Goal: Task Accomplishment & Management: Use online tool/utility

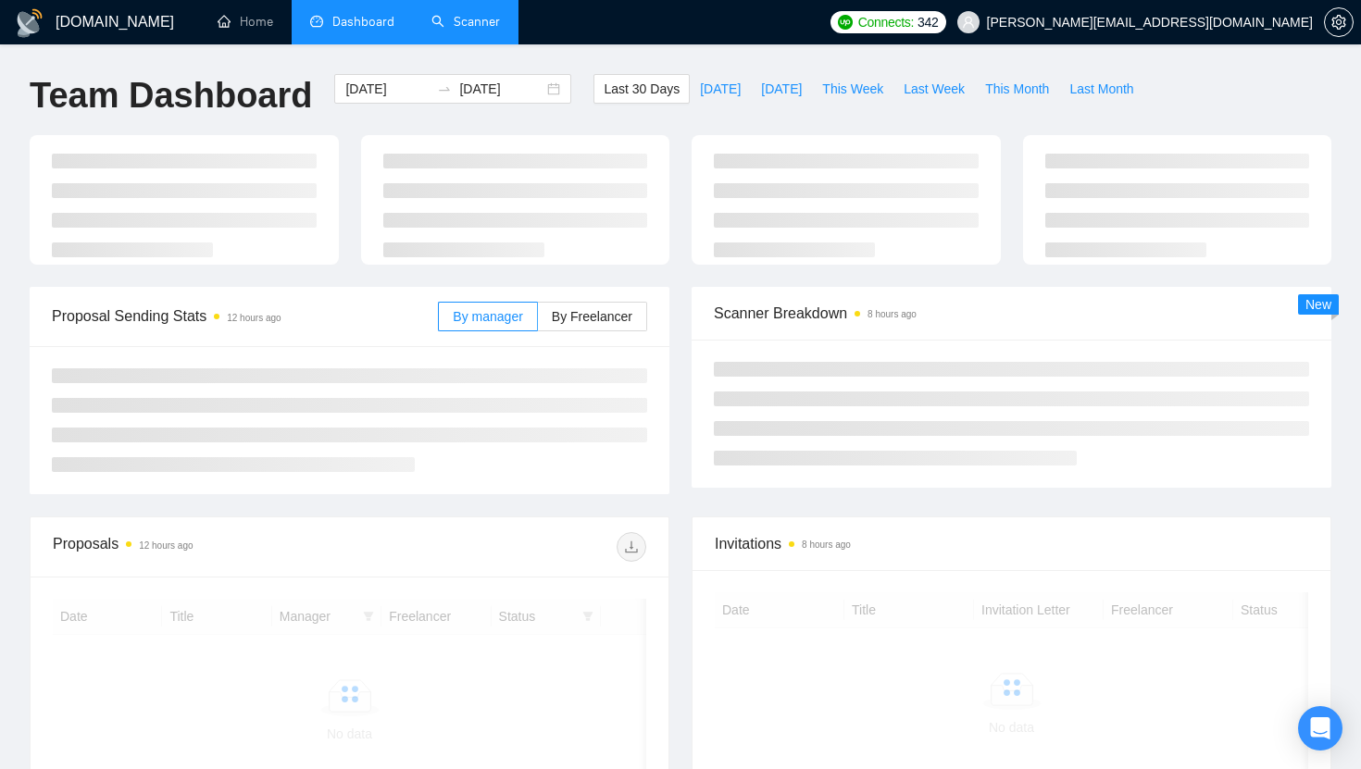
click at [486, 30] on link "Scanner" at bounding box center [465, 22] width 68 height 16
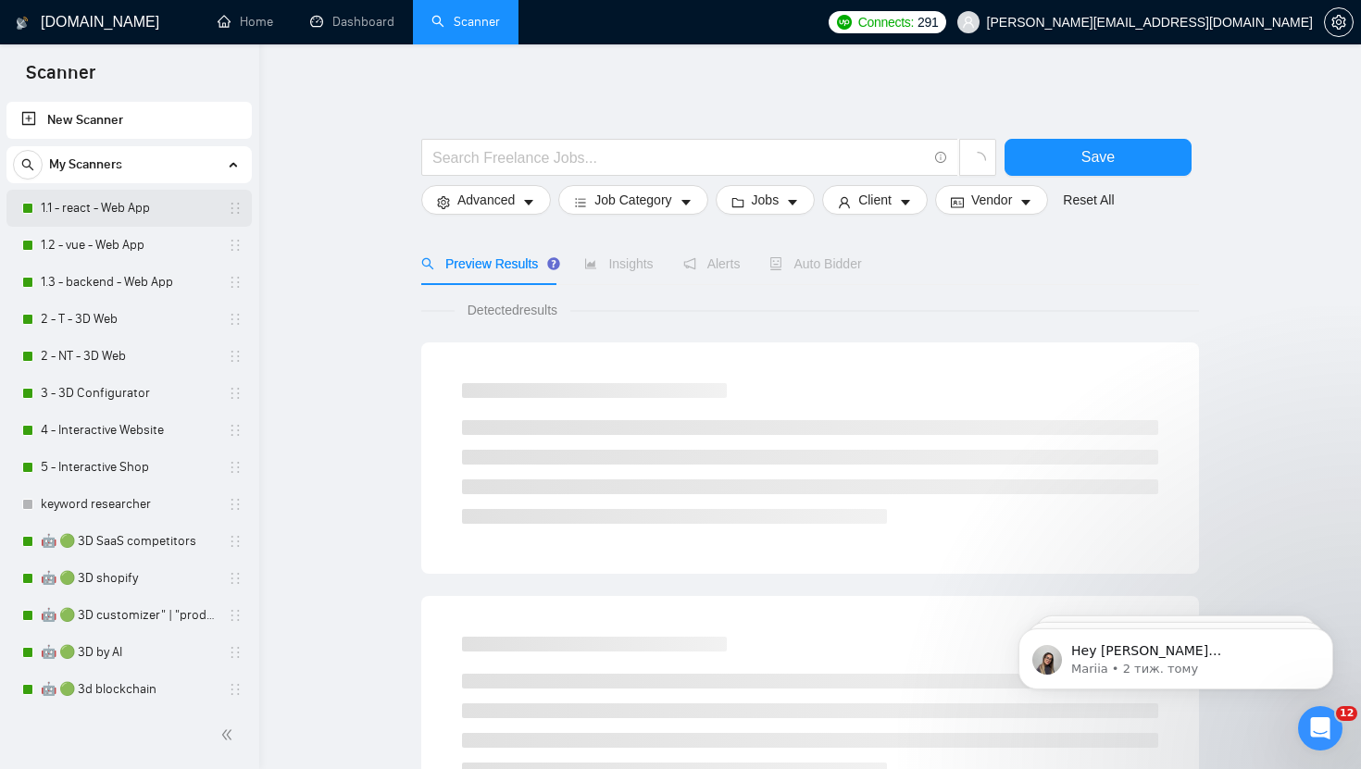
click at [115, 211] on link "1.1 - react - Web App" at bounding box center [129, 208] width 176 height 37
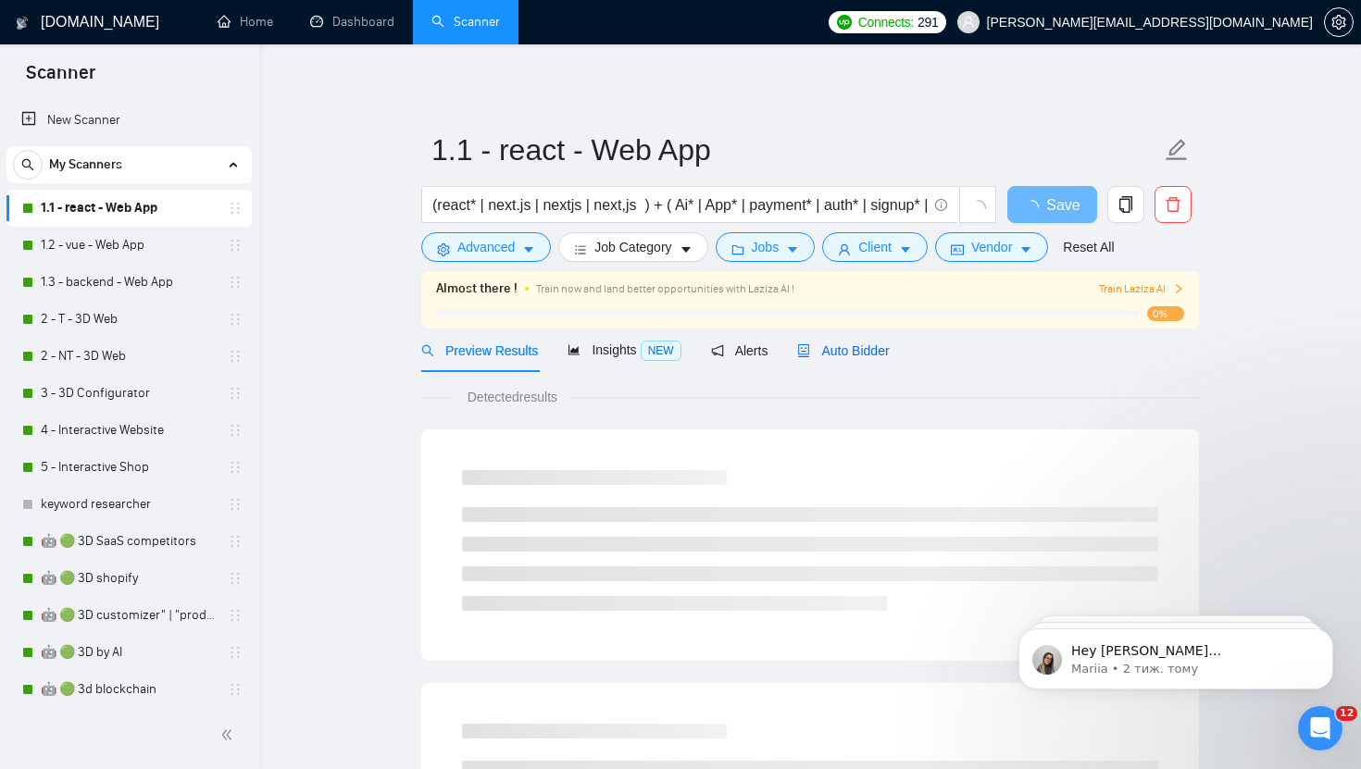
click at [873, 352] on span "Auto Bidder" at bounding box center [843, 350] width 92 height 15
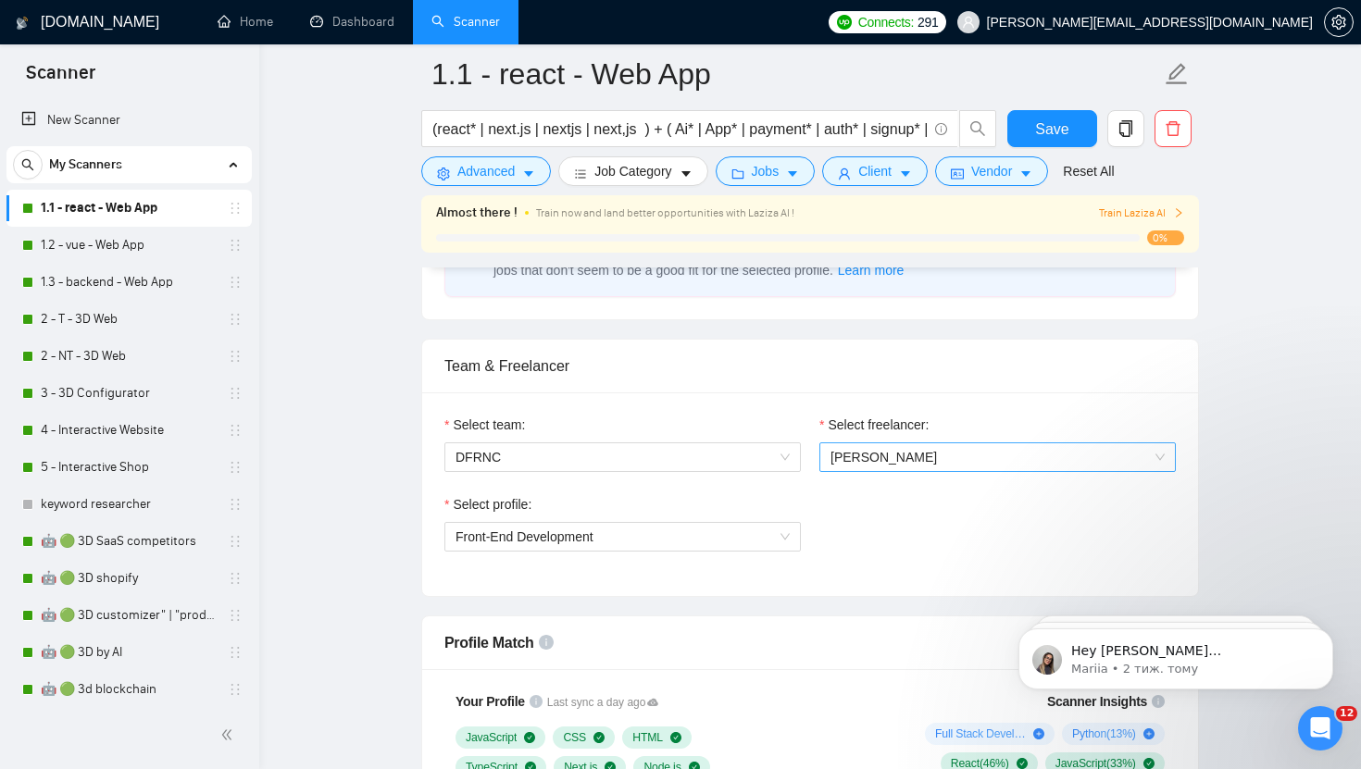
scroll to position [861, 0]
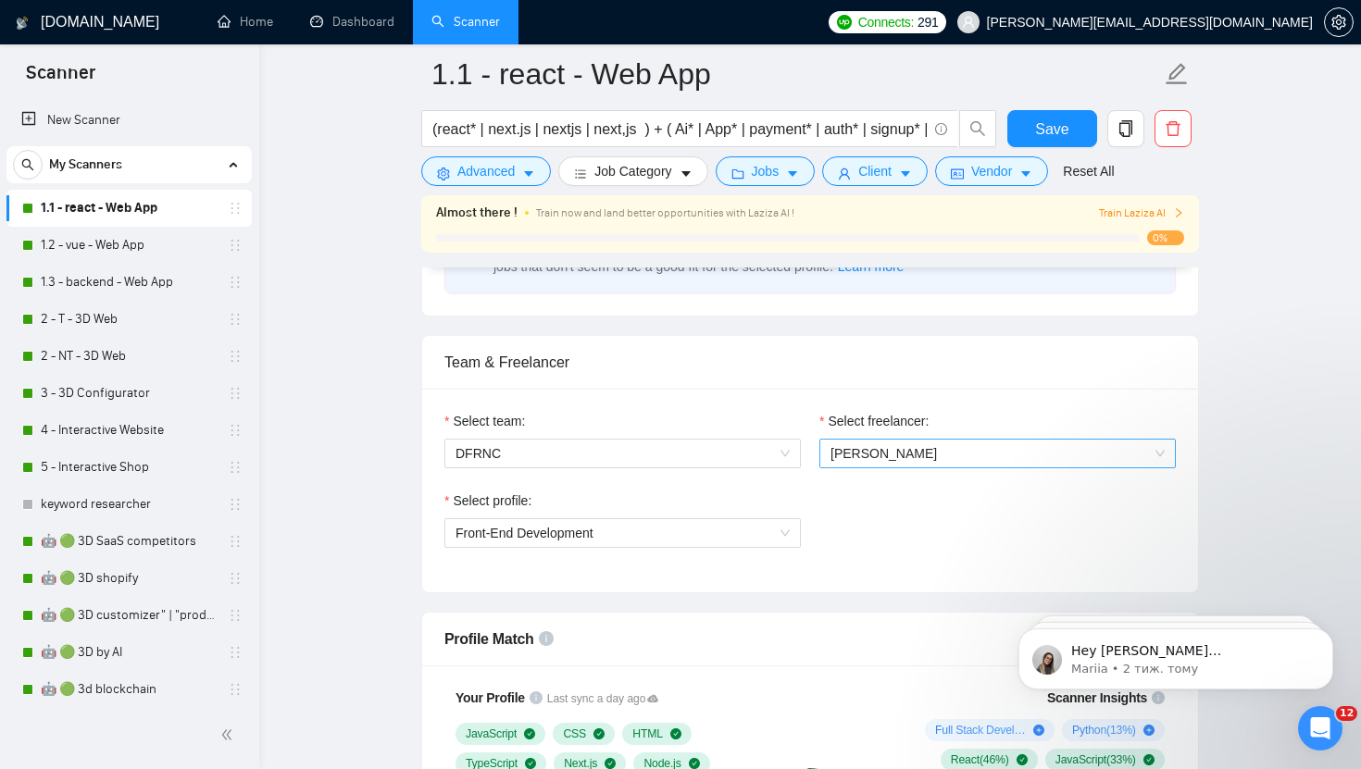
click at [877, 462] on span "[PERSON_NAME]" at bounding box center [997, 454] width 334 height 28
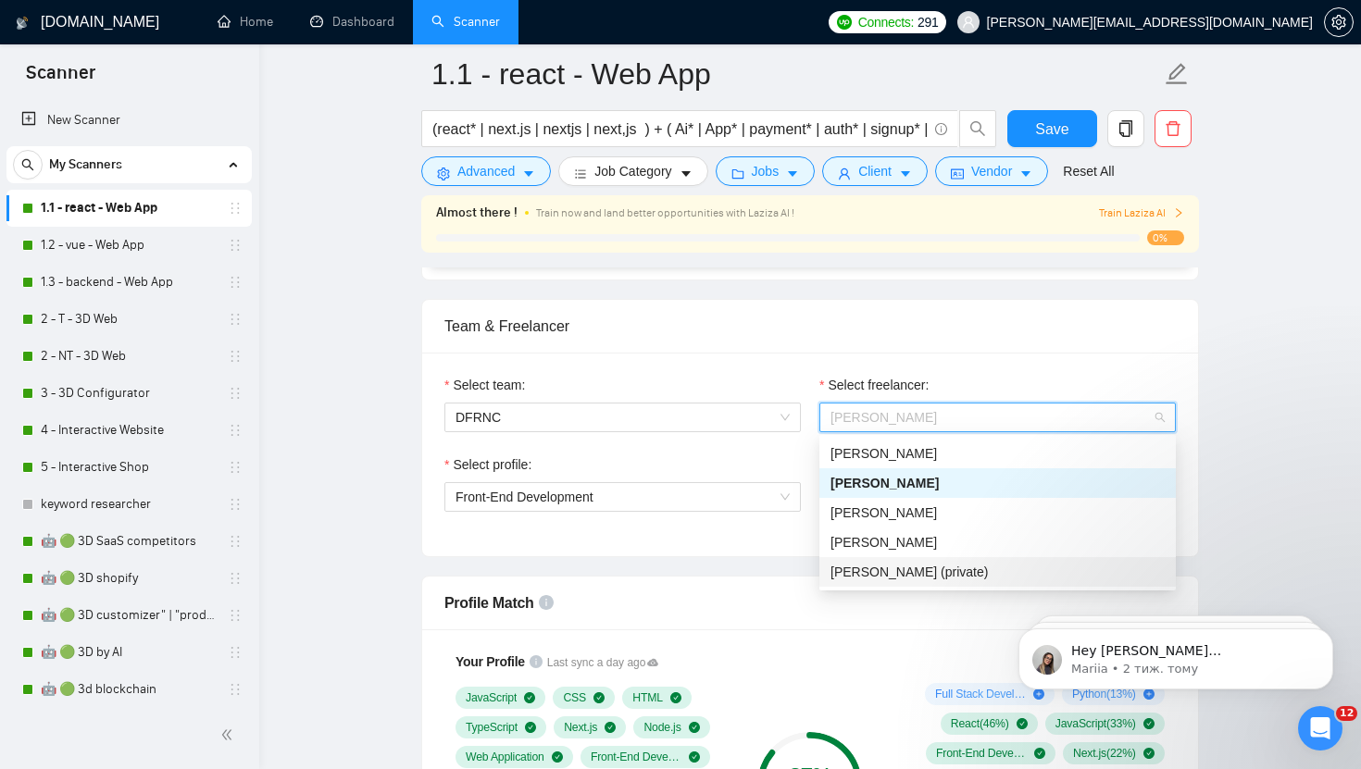
scroll to position [895, 0]
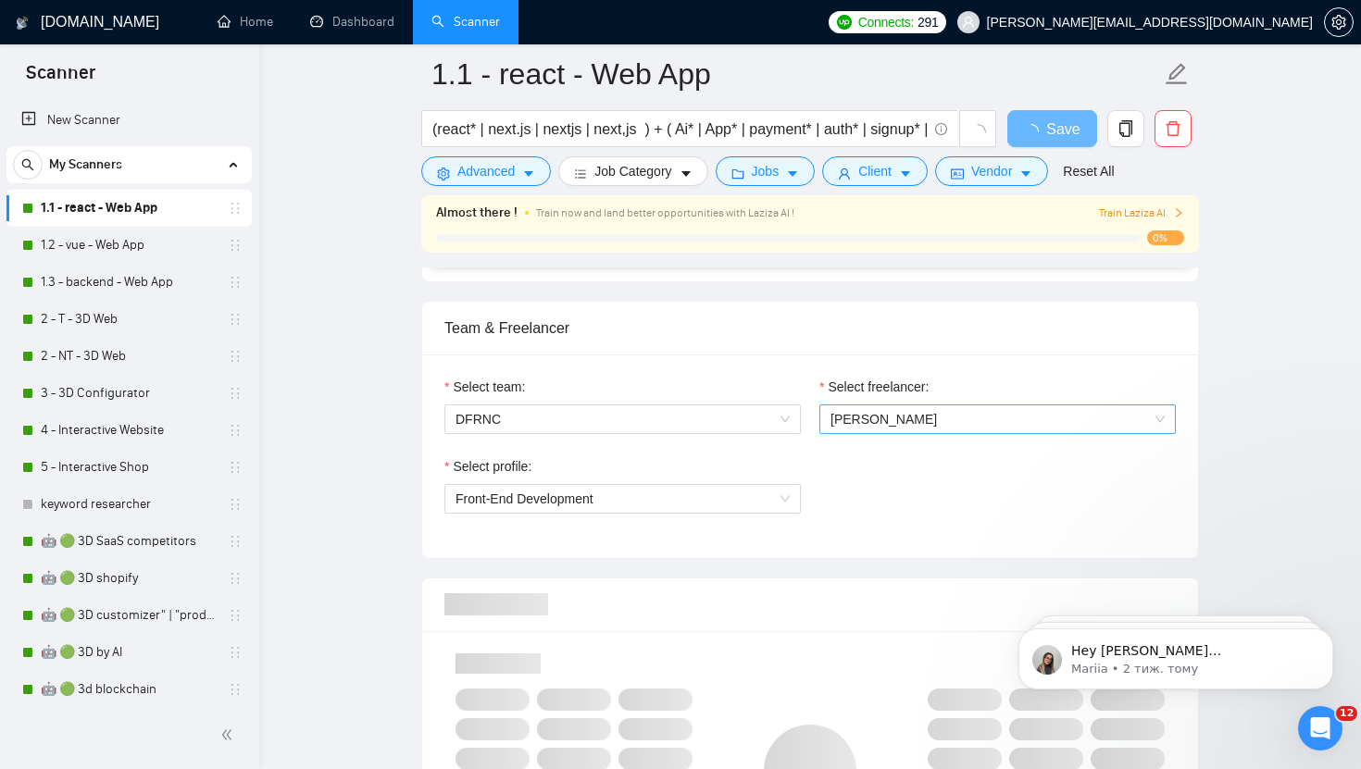
click at [938, 422] on span "[PERSON_NAME]" at bounding box center [997, 419] width 334 height 28
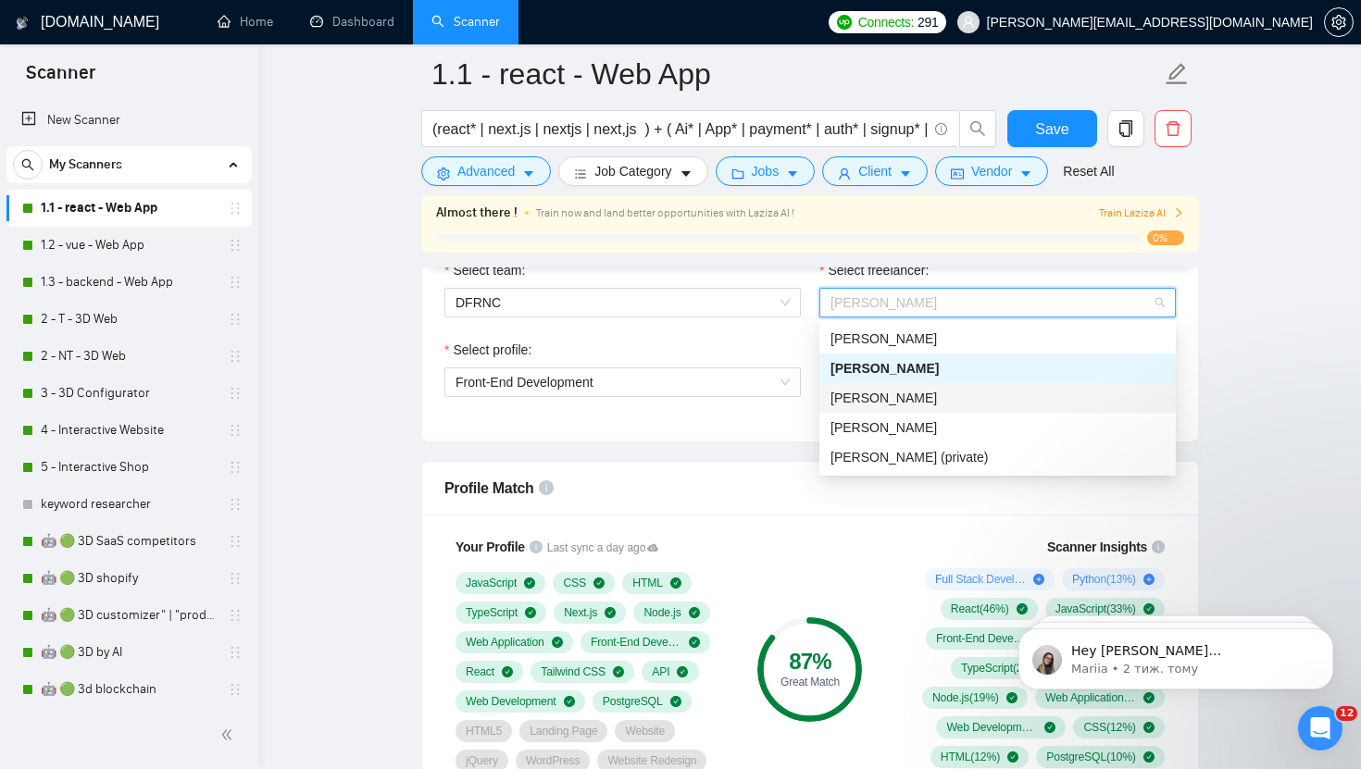
scroll to position [1013, 0]
